Goal: Communication & Community: Answer question/provide support

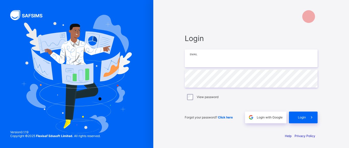
click at [205, 60] on input "email" at bounding box center [251, 59] width 133 height 18
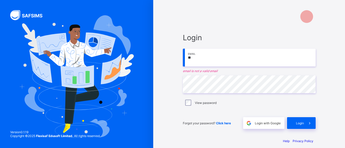
type input "**********"
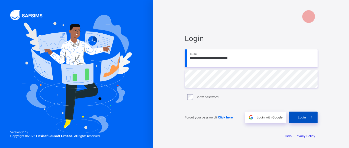
click at [303, 119] on span "Login" at bounding box center [302, 118] width 8 height 4
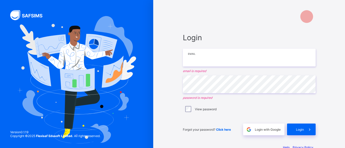
click at [203, 60] on input "email" at bounding box center [249, 58] width 133 height 18
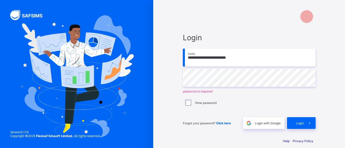
type input "**********"
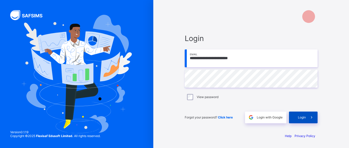
click at [303, 121] on div "Login" at bounding box center [303, 118] width 29 height 12
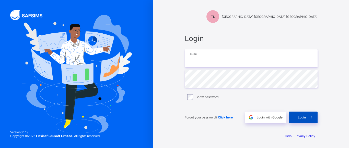
type input "**********"
click at [303, 117] on span "Login" at bounding box center [302, 118] width 8 height 4
click at [299, 118] on span "Login" at bounding box center [302, 118] width 8 height 4
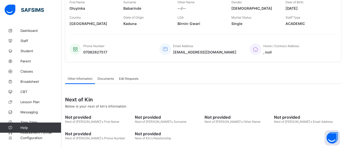
scroll to position [117, 0]
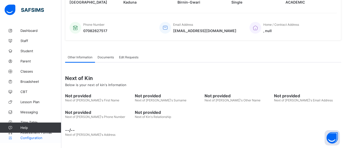
click at [41, 139] on span "Configuration" at bounding box center [40, 138] width 41 height 4
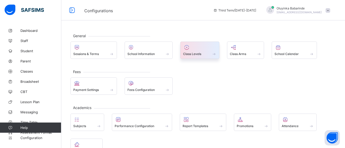
click at [195, 51] on span at bounding box center [199, 51] width 33 height 1
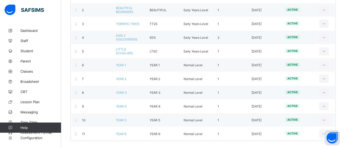
scroll to position [79, 0]
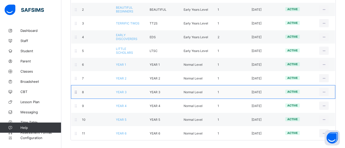
click at [124, 95] on div "8 YEAR 3 YEAR 3 Normal Level 1 [DATE] active View Class Level Edit Class Level …" at bounding box center [203, 92] width 264 height 14
click at [158, 94] on span "YEAR 3" at bounding box center [155, 92] width 11 height 4
click at [125, 95] on div "8 YEAR 3 YEAR 3 Normal Level 1 [DATE] active View Class Level Edit Class Level …" at bounding box center [203, 92] width 264 height 14
click at [156, 91] on span "YEAR 3" at bounding box center [155, 92] width 11 height 4
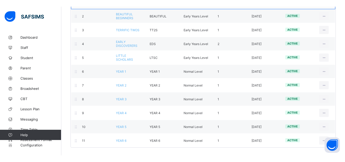
scroll to position [66, 0]
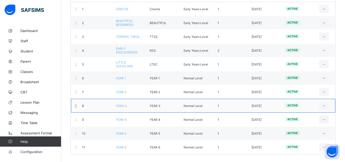
click at [296, 107] on span "active" at bounding box center [292, 105] width 10 height 4
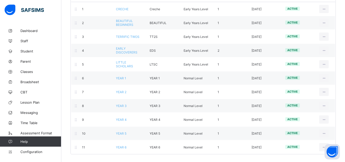
scroll to position [0, 0]
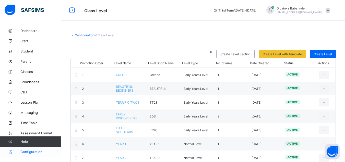
click at [34, 148] on span "Configuration" at bounding box center [40, 151] width 41 height 4
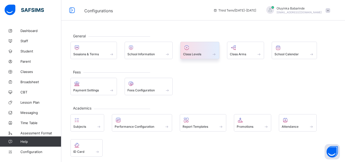
click at [197, 50] on div at bounding box center [199, 47] width 33 height 6
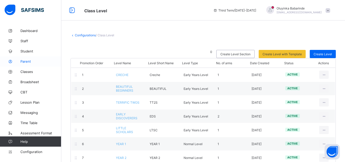
click at [28, 61] on span "Parent" at bounding box center [40, 61] width 41 height 4
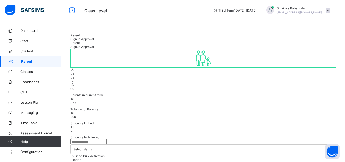
click at [103, 139] on input "text" at bounding box center [89, 141] width 36 height 5
drag, startPoint x: 103, startPoint y: 105, endPoint x: 154, endPoint y: 147, distance: 66.2
click at [154, 147] on div "99 Parents in current term 365 Total no. of Parents 299 Students Linked 23 Stud…" at bounding box center [203, 133] width 265 height 169
type input "*******"
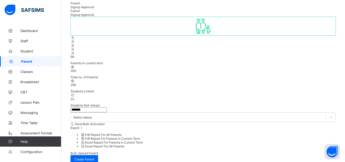
scroll to position [33, 0]
